Goal: Task Accomplishment & Management: Complete application form

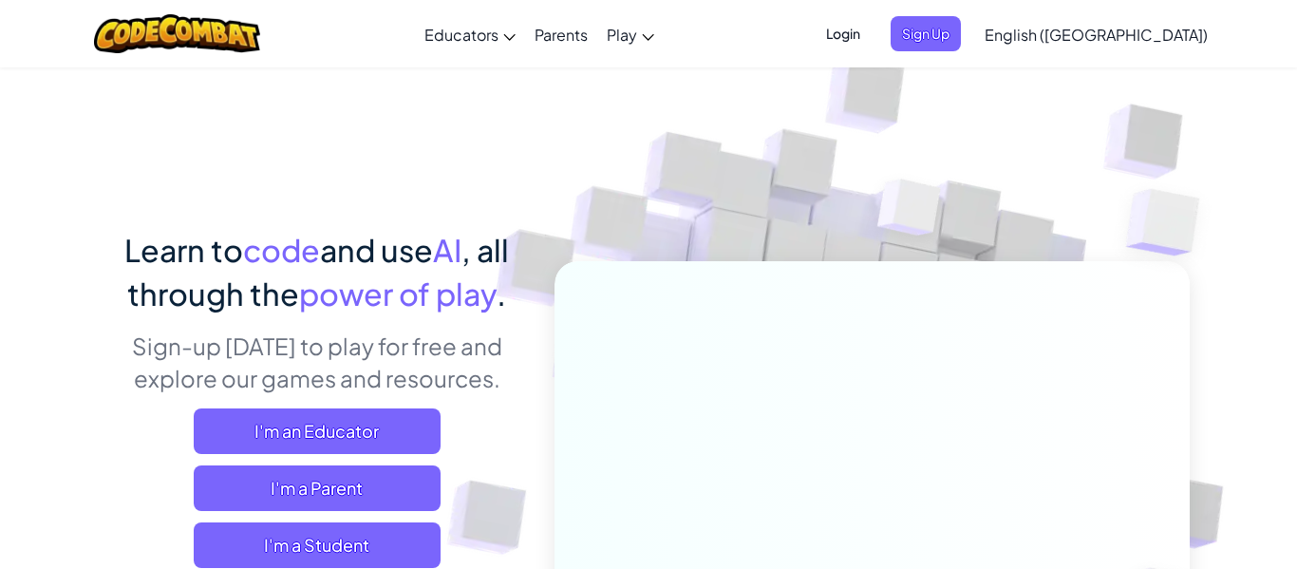
scroll to position [5, 0]
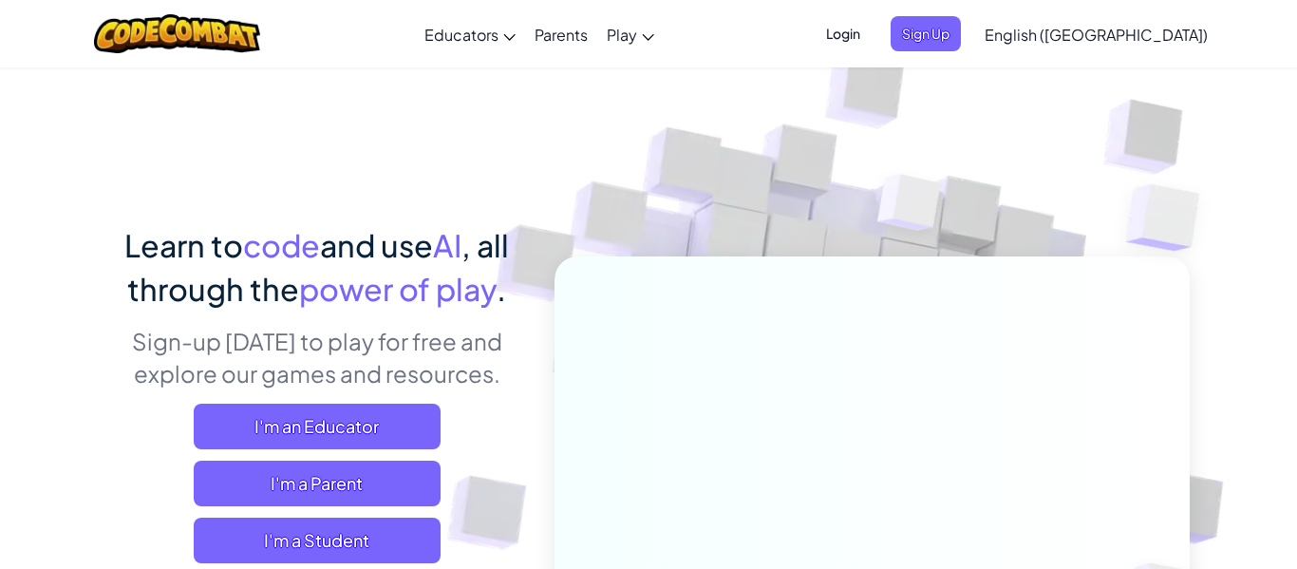
click at [871, 46] on span "Login" at bounding box center [842, 33] width 57 height 35
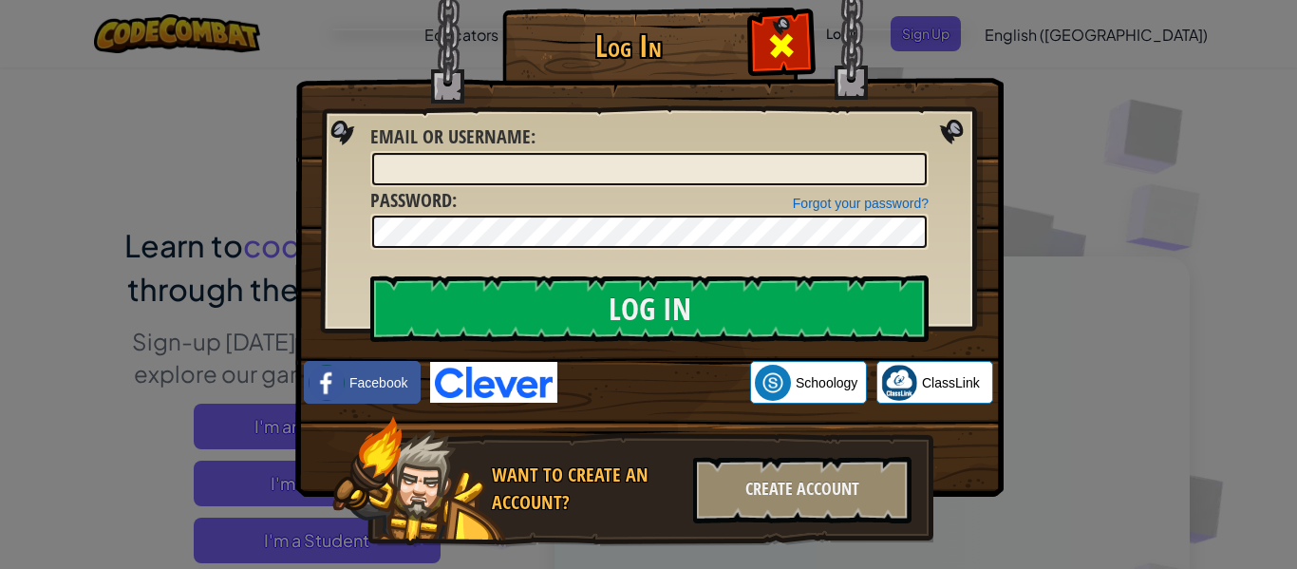
click at [795, 32] on div at bounding box center [781, 43] width 60 height 60
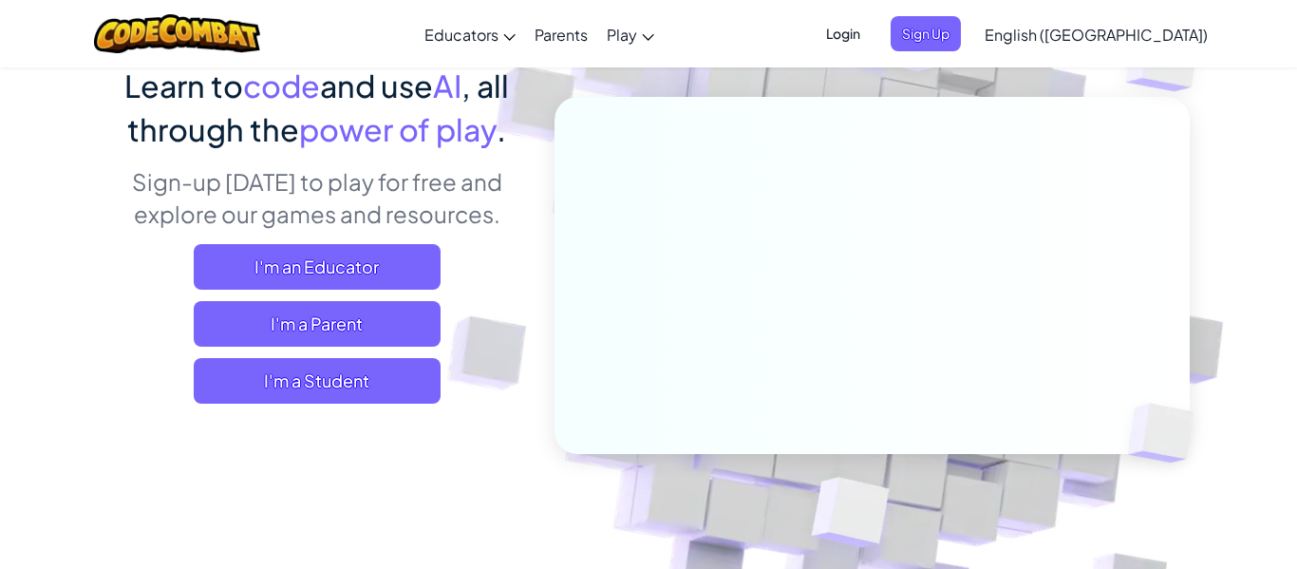
scroll to position [159, 0]
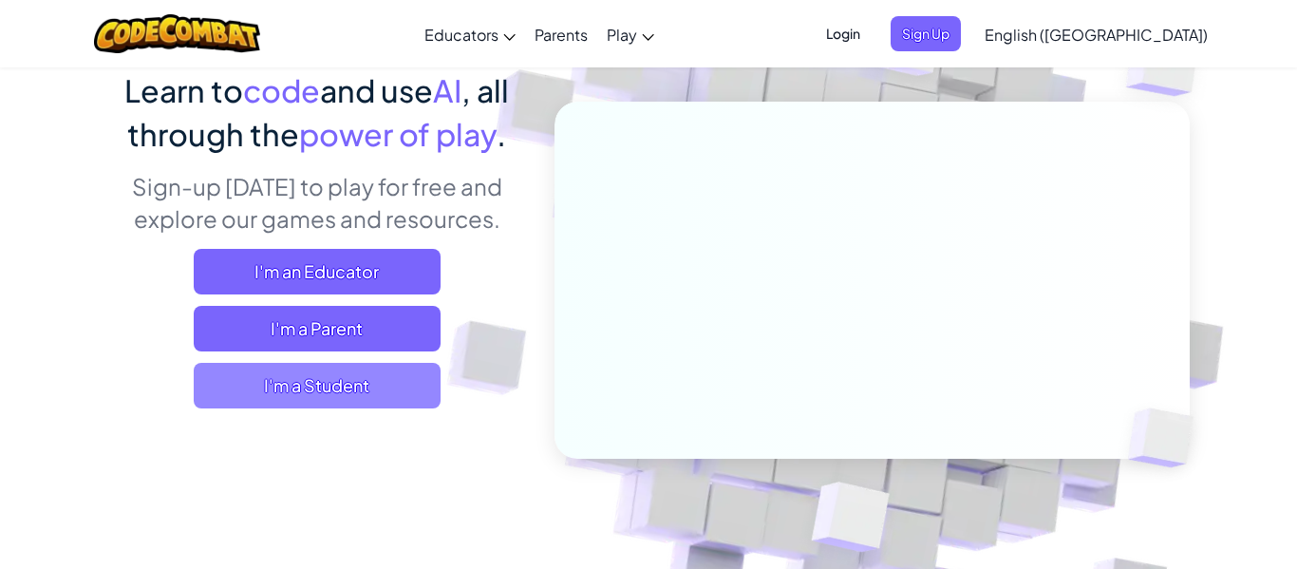
click at [392, 372] on span "I'm a Student" at bounding box center [317, 386] width 247 height 46
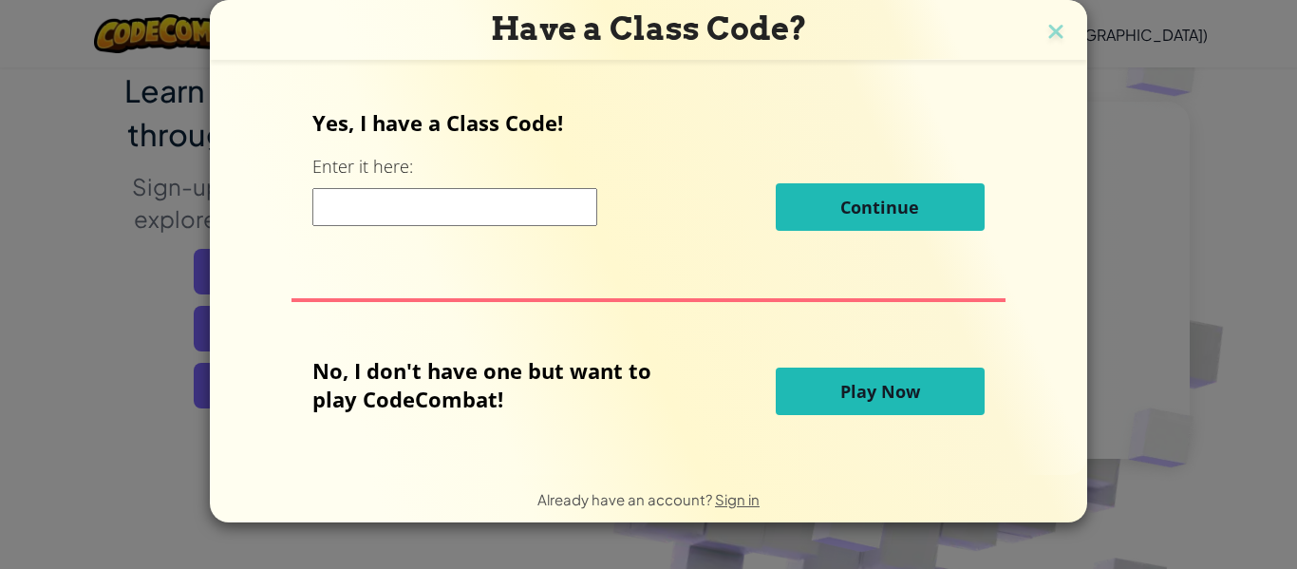
click at [471, 208] on input at bounding box center [454, 207] width 285 height 38
